Goal: Use online tool/utility: Use online tool/utility

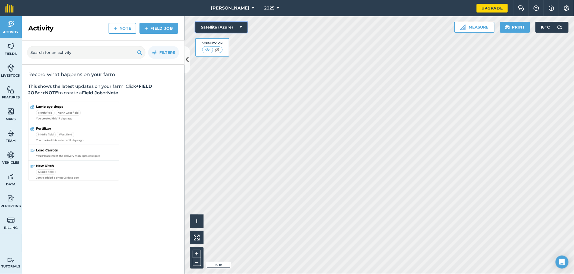
click at [242, 26] on icon at bounding box center [241, 26] width 2 height 5
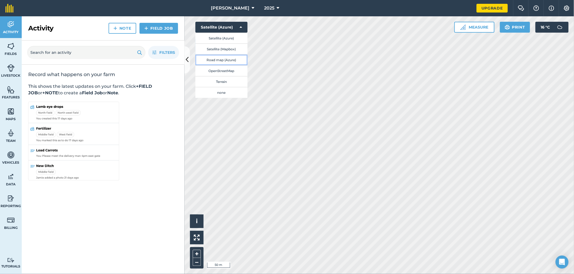
click at [219, 60] on button "Road map (Azure)" at bounding box center [222, 59] width 52 height 11
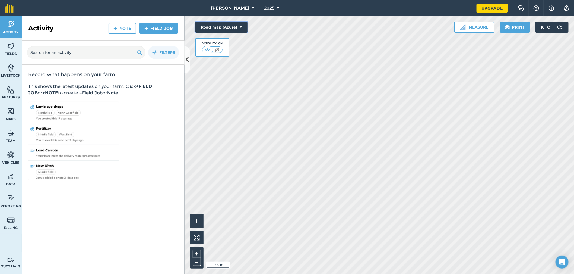
click at [241, 27] on icon at bounding box center [241, 26] width 2 height 5
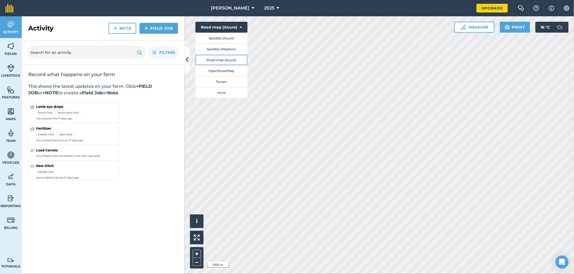
click at [232, 60] on button "Road map (Azure)" at bounding box center [222, 59] width 52 height 11
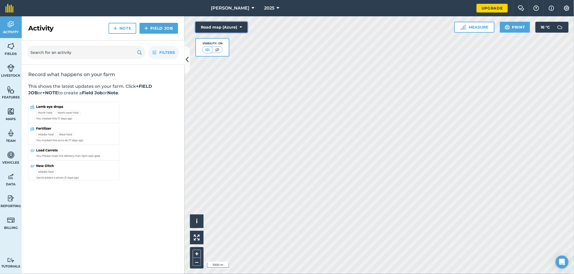
click at [240, 26] on icon at bounding box center [241, 26] width 2 height 5
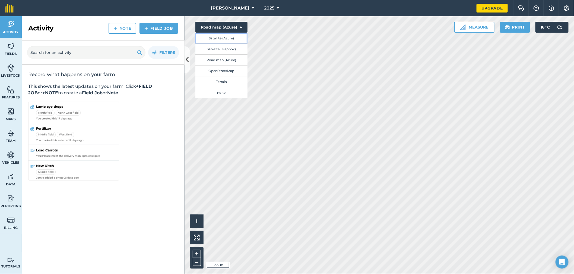
click at [221, 39] on button "Satellite (Azure)" at bounding box center [222, 38] width 52 height 11
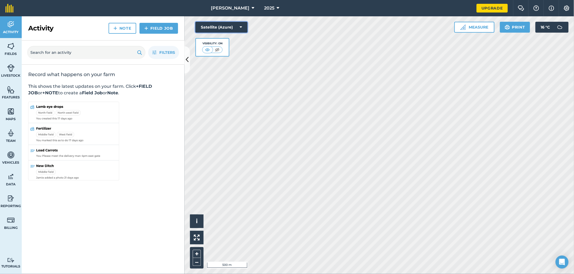
click at [240, 27] on icon at bounding box center [241, 26] width 2 height 5
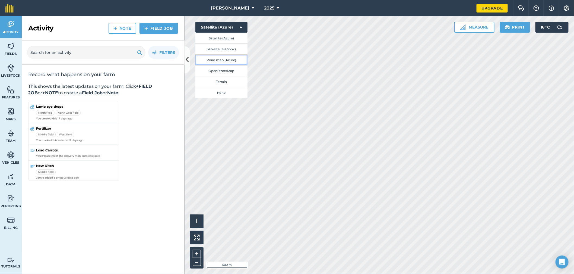
click at [218, 59] on button "Road map (Azure)" at bounding box center [222, 59] width 52 height 11
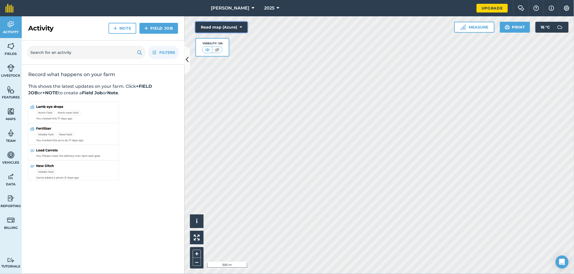
click at [241, 28] on icon at bounding box center [241, 26] width 2 height 5
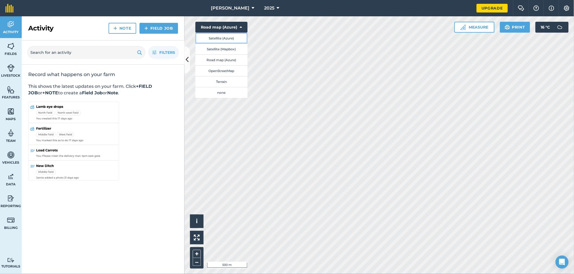
click at [232, 39] on button "Satellite (Azure)" at bounding box center [222, 38] width 52 height 11
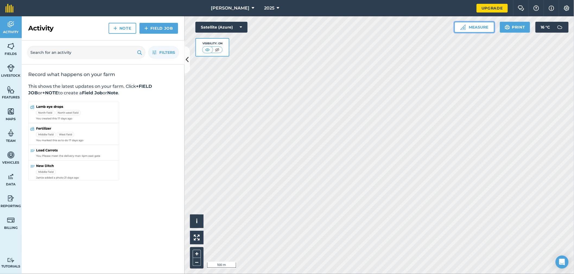
click at [487, 26] on button "Measure" at bounding box center [475, 27] width 40 height 11
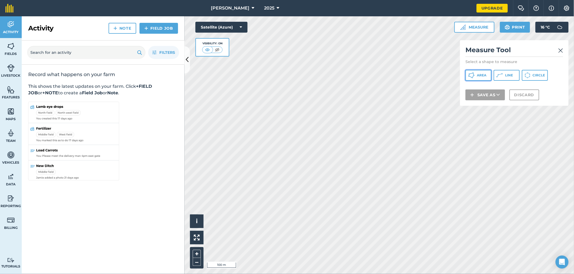
click at [487, 75] on button "Area" at bounding box center [479, 75] width 26 height 11
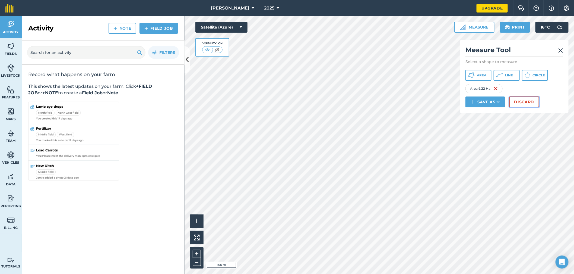
click at [525, 103] on button "Discard" at bounding box center [525, 101] width 30 height 11
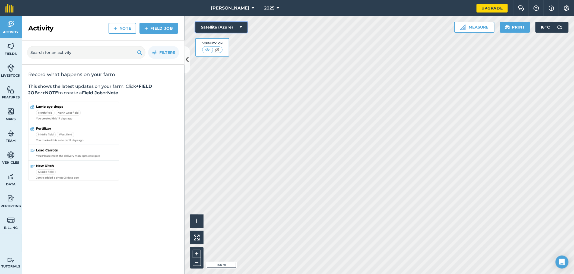
click at [240, 26] on icon at bounding box center [241, 26] width 2 height 5
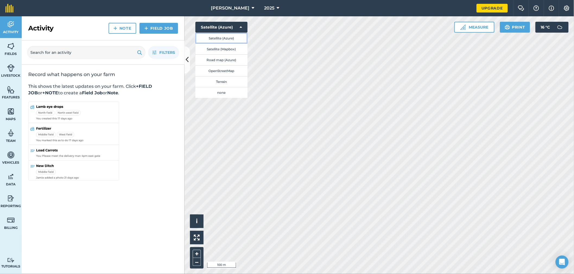
click at [233, 38] on button "Satellite (Azure)" at bounding box center [222, 38] width 52 height 11
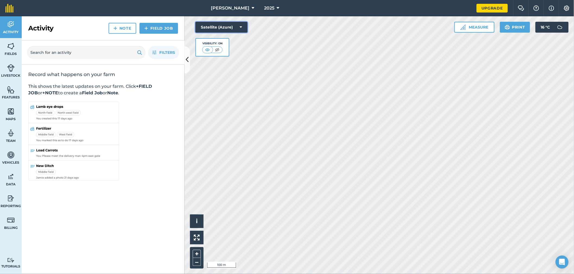
click at [242, 28] on icon at bounding box center [241, 26] width 2 height 5
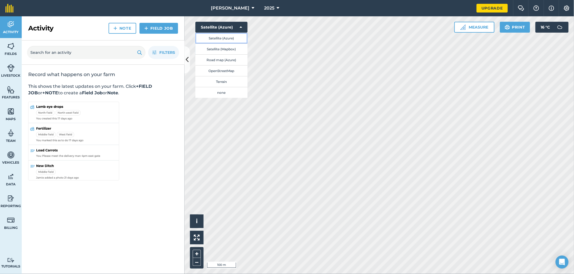
click at [229, 37] on button "Satellite (Azure)" at bounding box center [222, 38] width 52 height 11
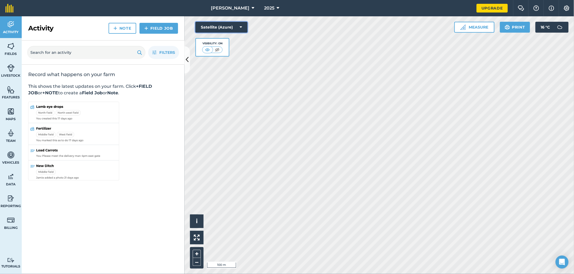
click at [240, 26] on icon at bounding box center [241, 26] width 2 height 5
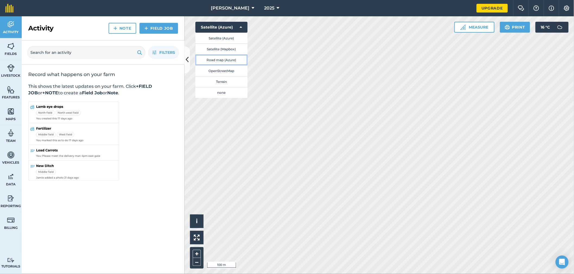
click at [226, 60] on button "Road map (Azure)" at bounding box center [222, 59] width 52 height 11
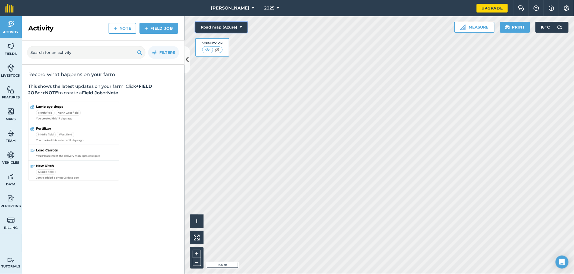
click at [242, 28] on icon at bounding box center [241, 26] width 2 height 5
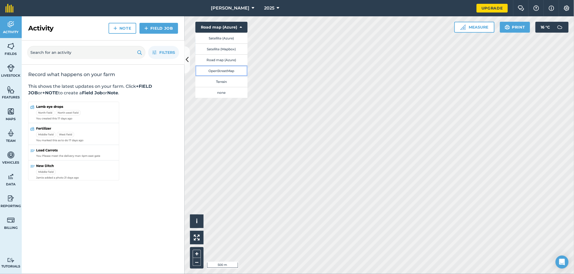
click at [228, 71] on button "OpenStreetMap" at bounding box center [222, 70] width 52 height 11
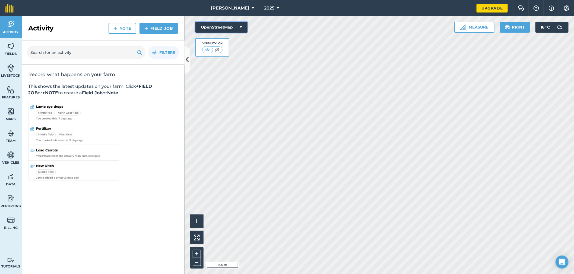
click at [242, 26] on icon at bounding box center [241, 26] width 2 height 5
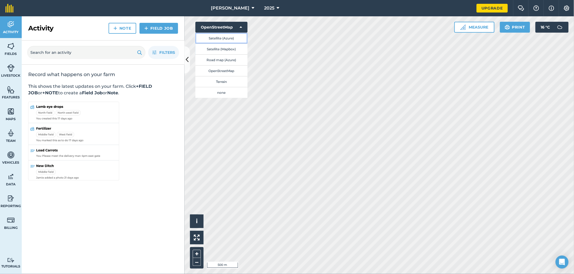
click at [227, 37] on button "Satellite (Azure)" at bounding box center [222, 38] width 52 height 11
